Goal: Transaction & Acquisition: Purchase product/service

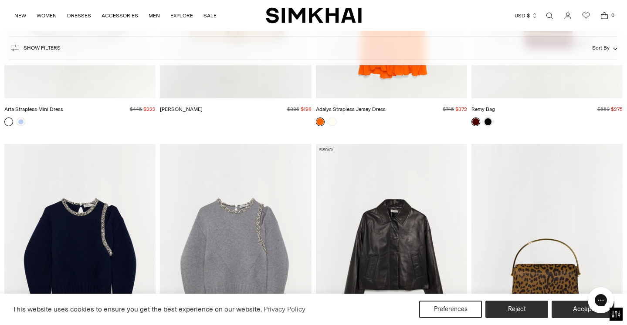
scroll to position [9565, 0]
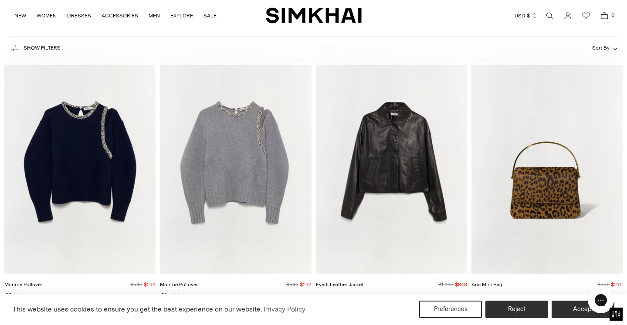
click at [0, 0] on img "Everli Leather Jacket" at bounding box center [0, 0] width 0 height 0
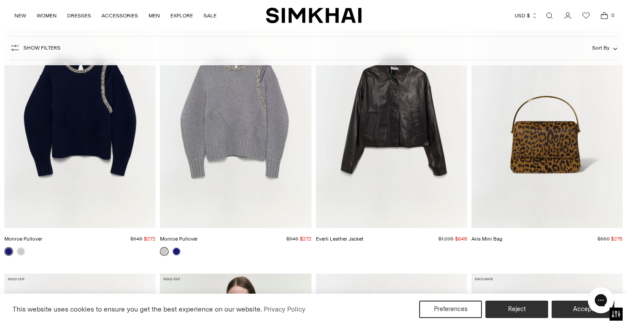
scroll to position [9628, 0]
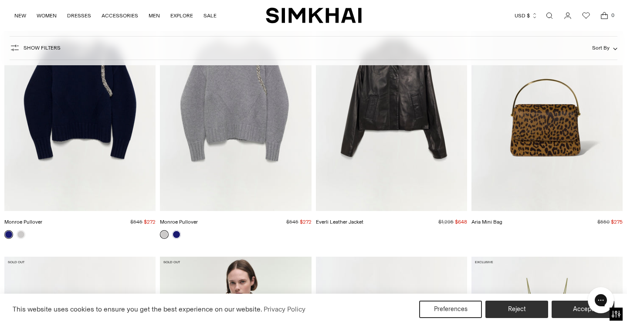
click at [0, 0] on img "Monroe Pullover" at bounding box center [0, 0] width 0 height 0
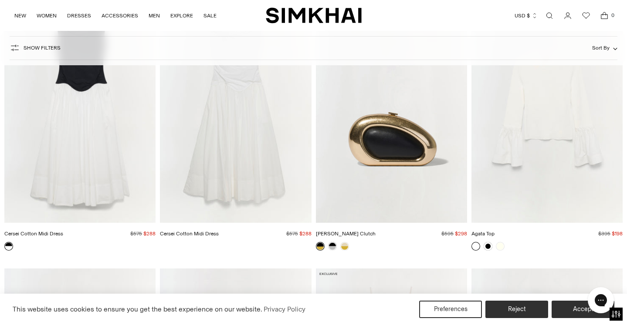
scroll to position [4670, 0]
